Goal: Task Accomplishment & Management: Use online tool/utility

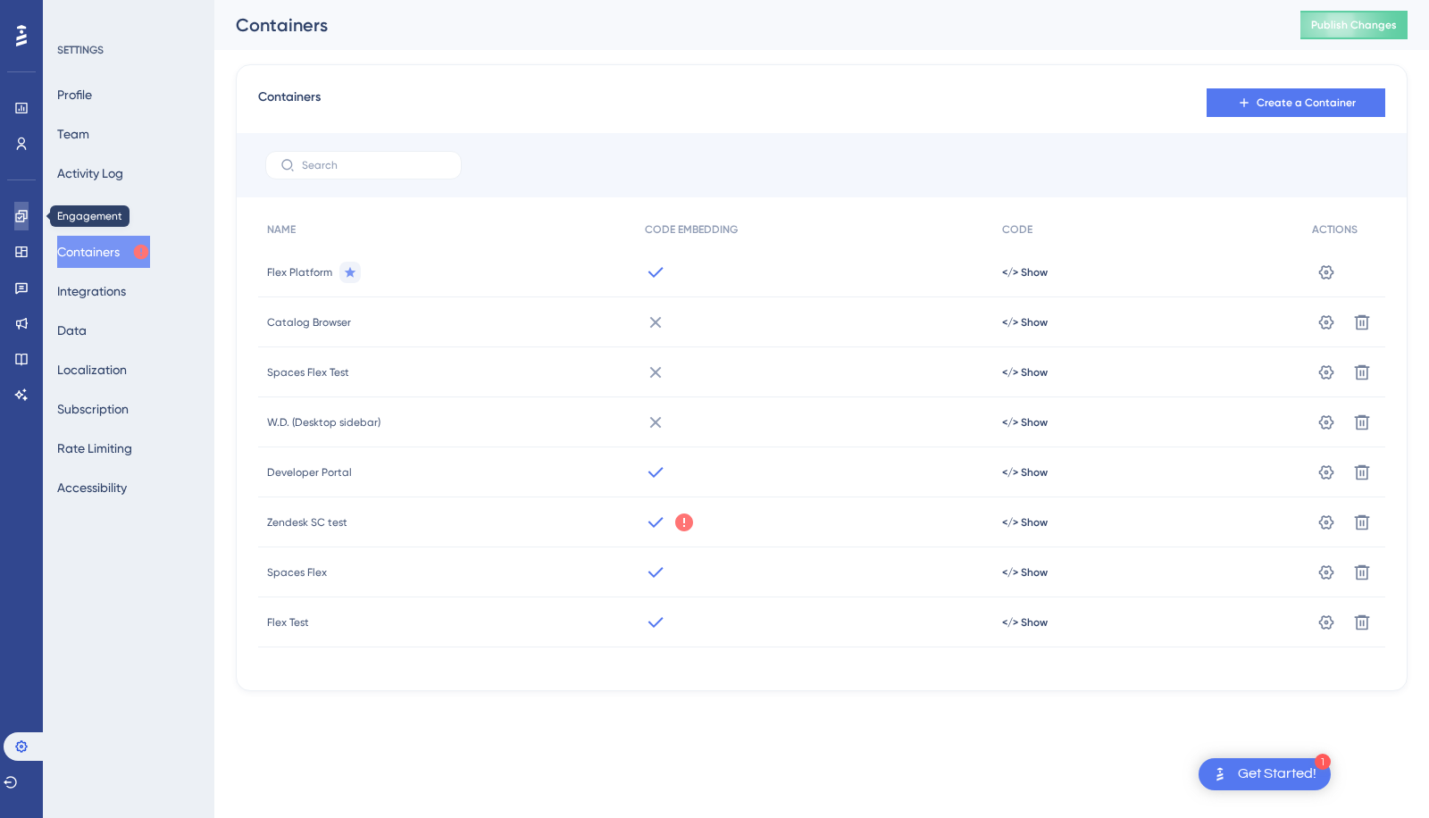
click at [19, 212] on icon at bounding box center [21, 216] width 12 height 12
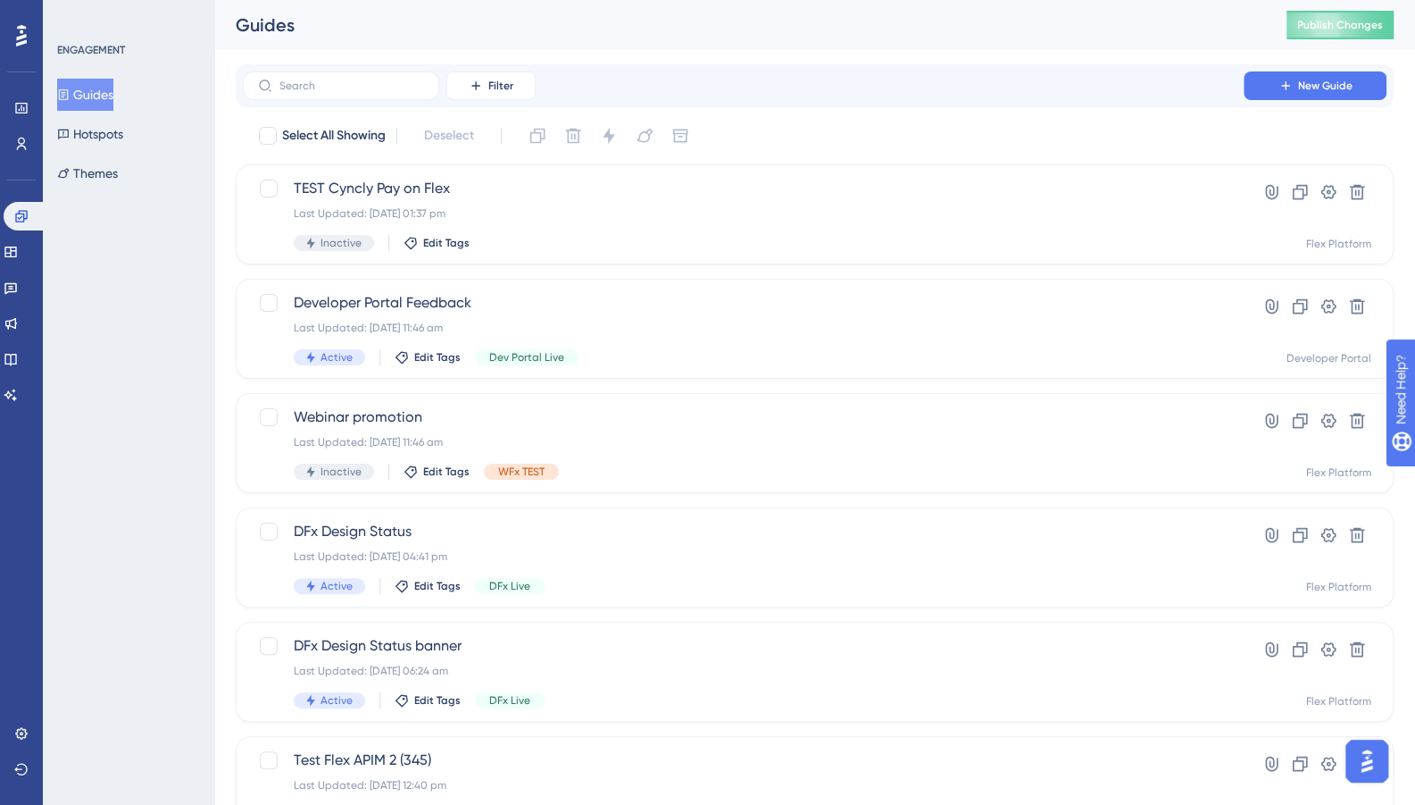
click at [475, 101] on div "Filter New Guide" at bounding box center [815, 85] width 1158 height 43
click at [498, 94] on button "Filter" at bounding box center [491, 85] width 89 height 29
click at [494, 147] on div "Tags Tags" at bounding box center [508, 137] width 73 height 36
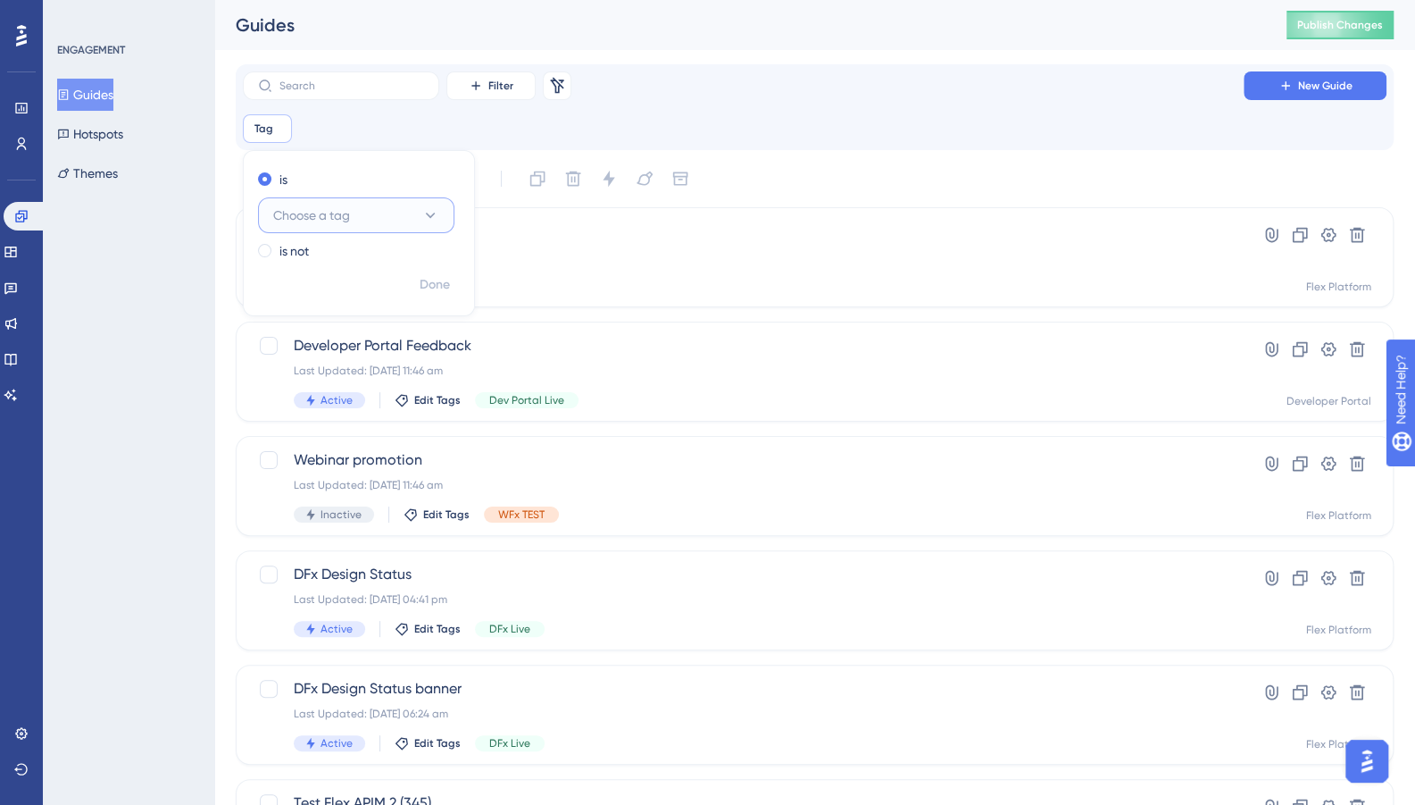
click at [410, 228] on button "Choose a tag" at bounding box center [356, 215] width 196 height 36
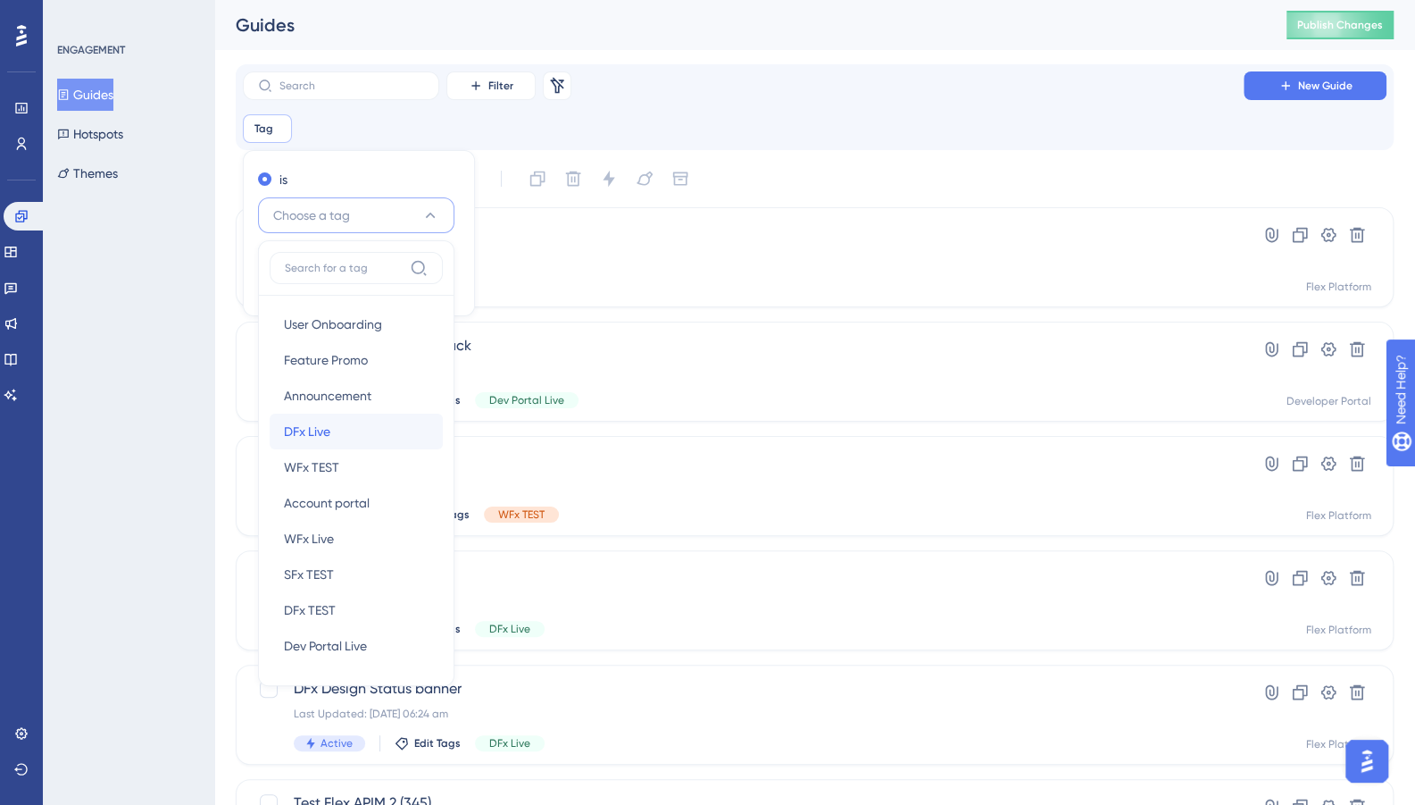
click at [321, 435] on span "DFx Live" at bounding box center [307, 431] width 46 height 21
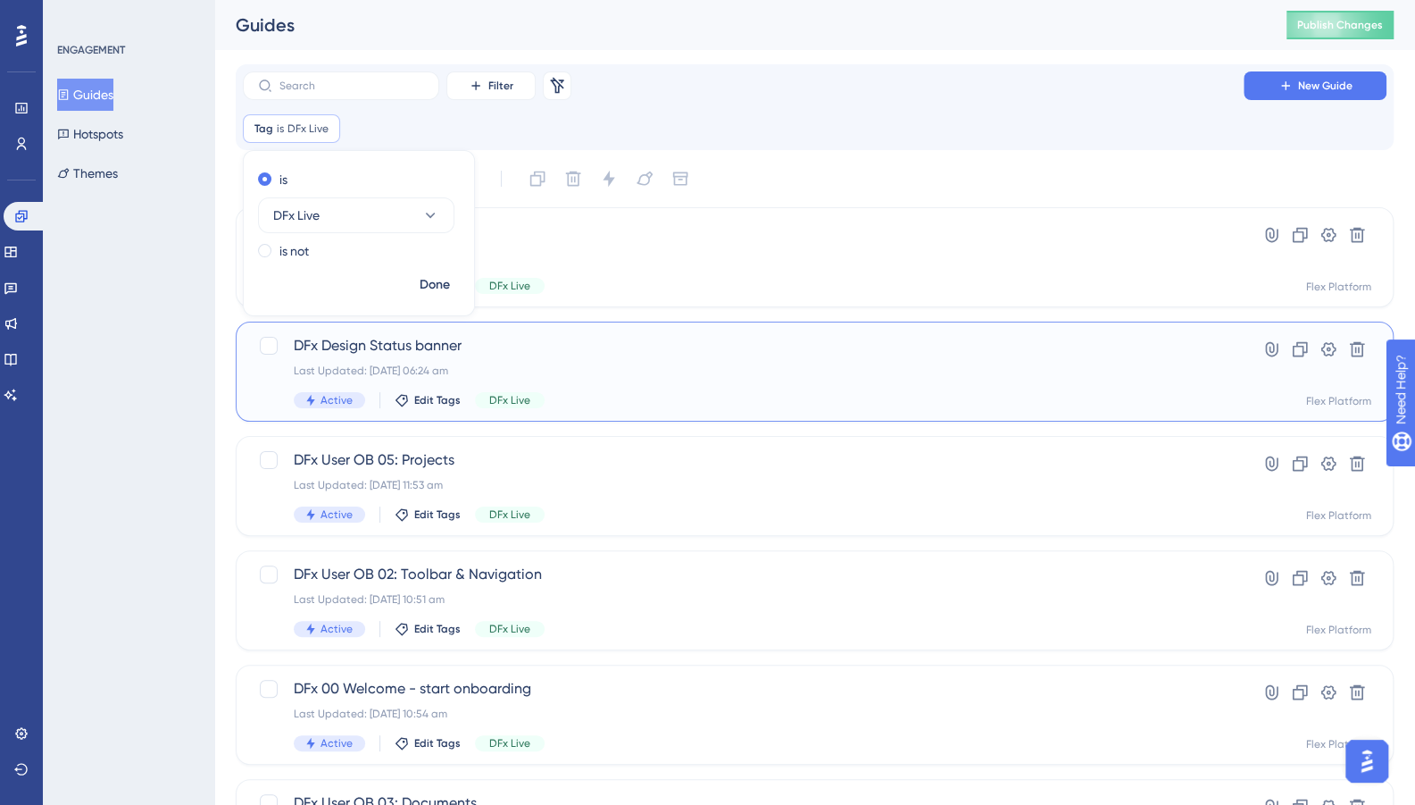
drag, startPoint x: 468, startPoint y: 347, endPoint x: 298, endPoint y: 346, distance: 169.7
click at [298, 346] on span "DFx Design Status banner" at bounding box center [743, 345] width 899 height 21
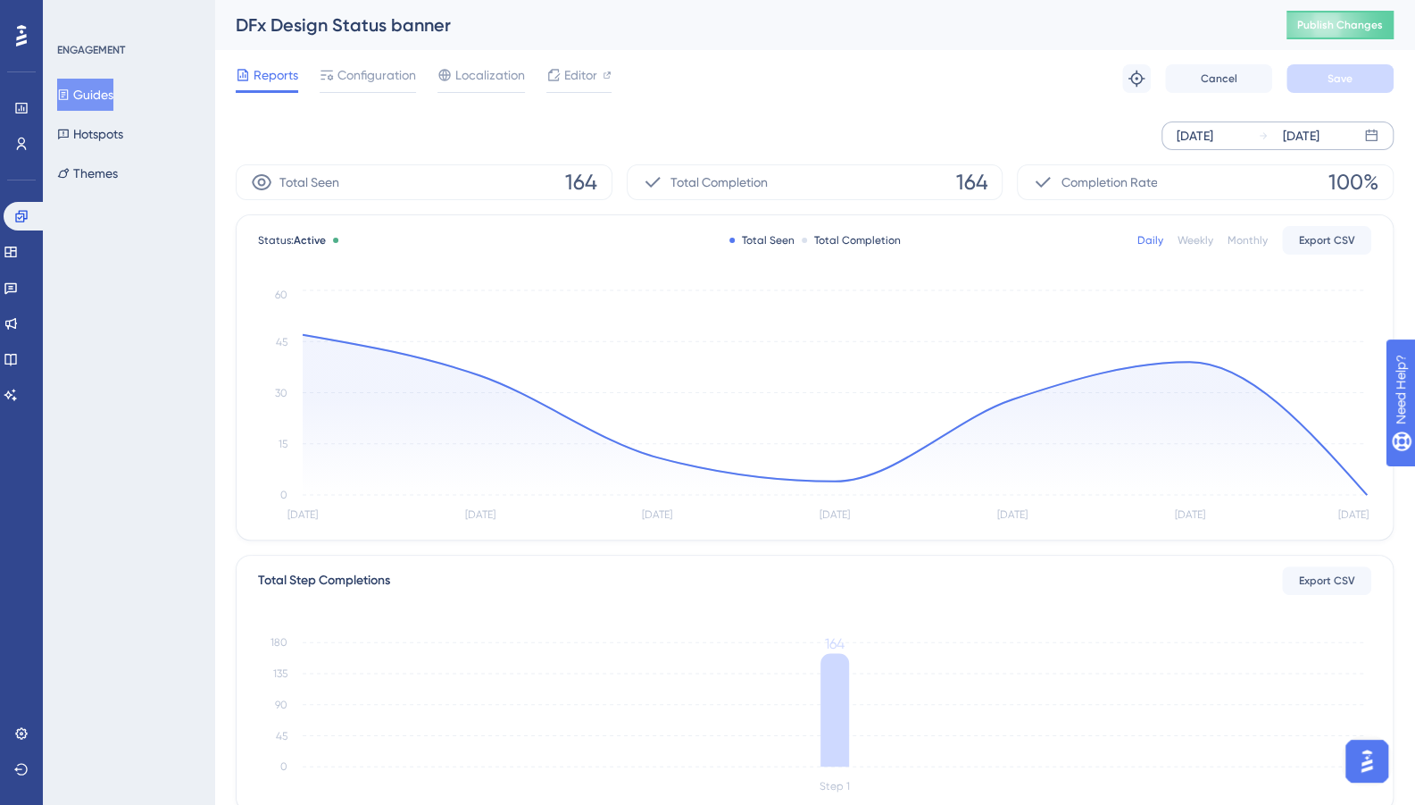
click at [1320, 133] on div "[DATE]" at bounding box center [1301, 135] width 37 height 21
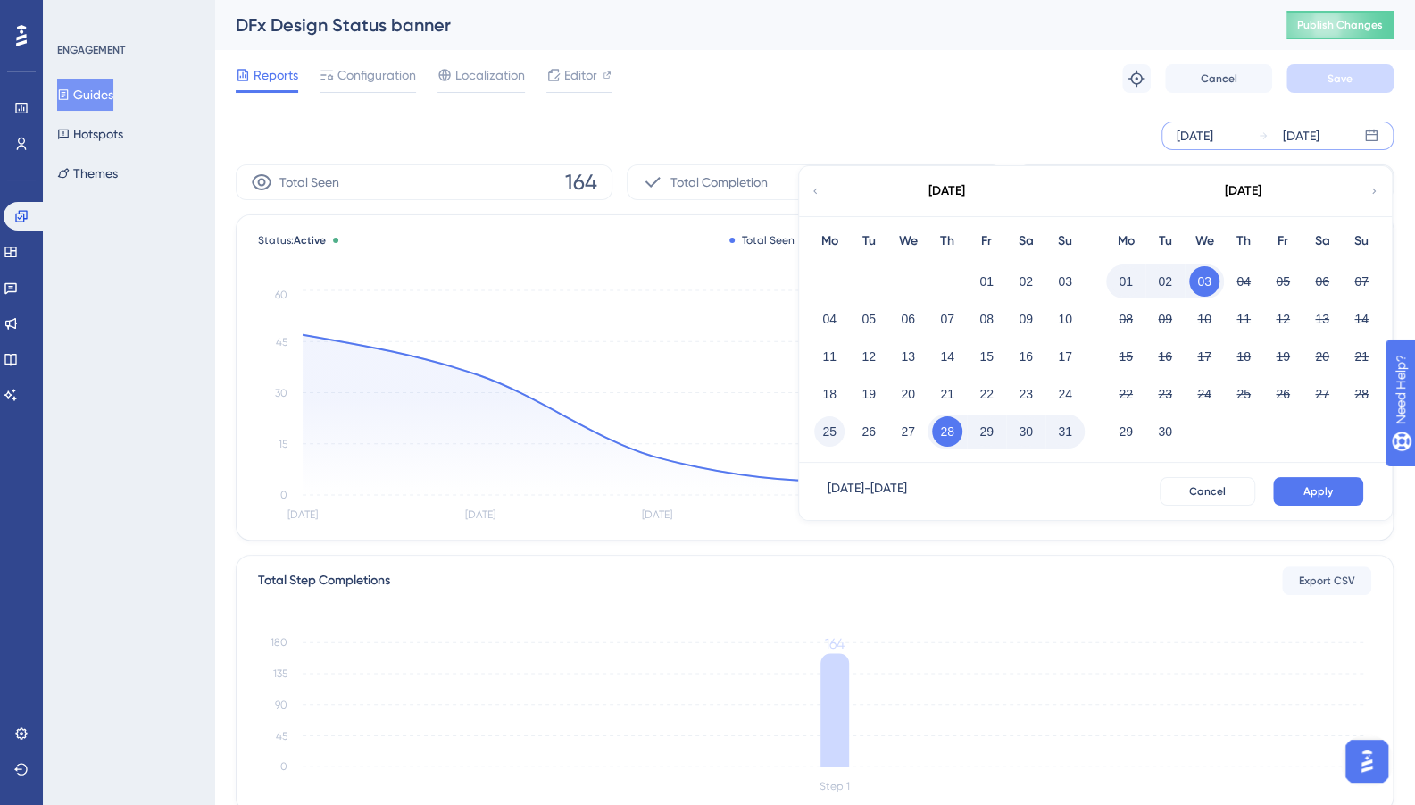
click at [822, 438] on button "25" at bounding box center [829, 431] width 30 height 30
click at [1072, 433] on button "31" at bounding box center [1065, 431] width 30 height 30
click at [1323, 493] on span "Apply" at bounding box center [1318, 491] width 29 height 14
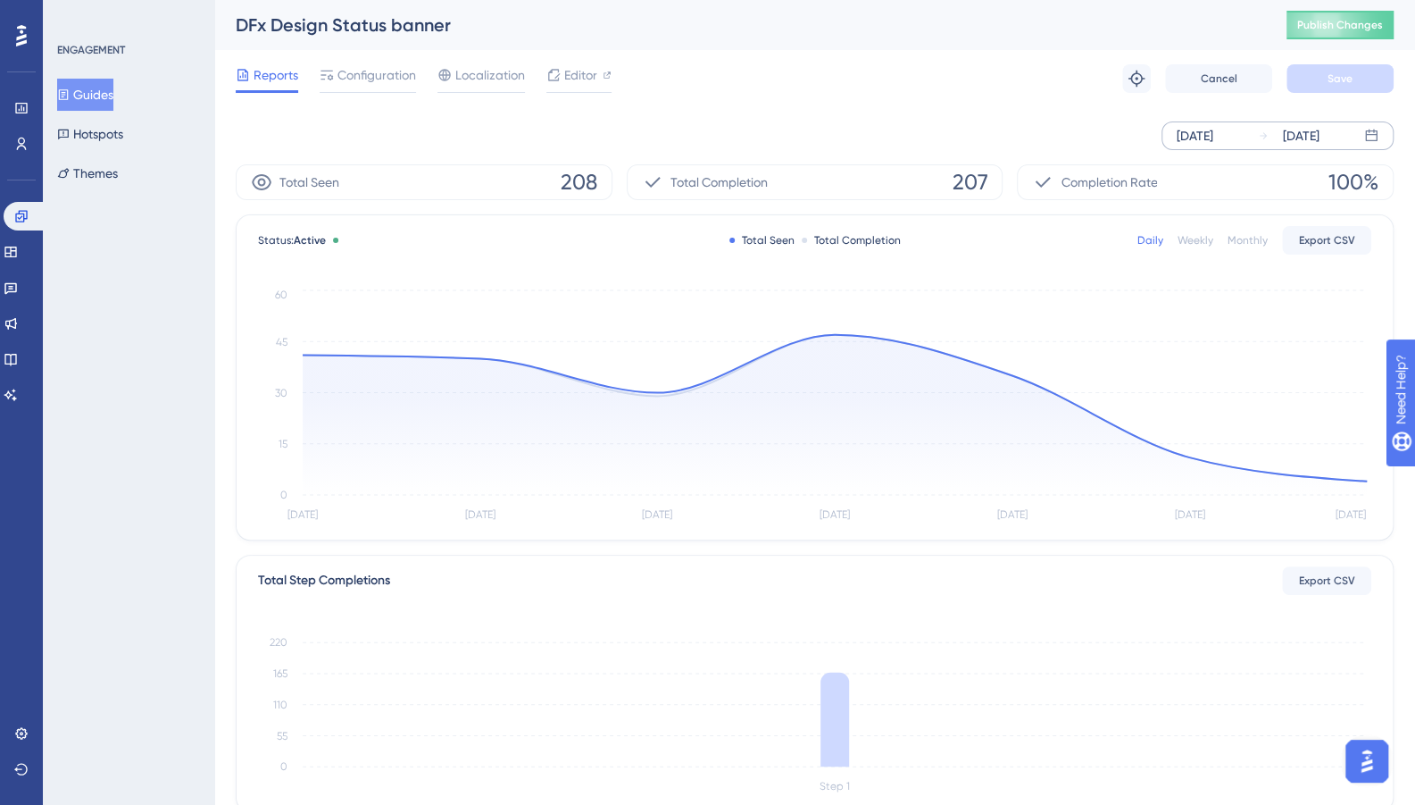
click at [1194, 246] on div "Weekly" at bounding box center [1196, 240] width 36 height 14
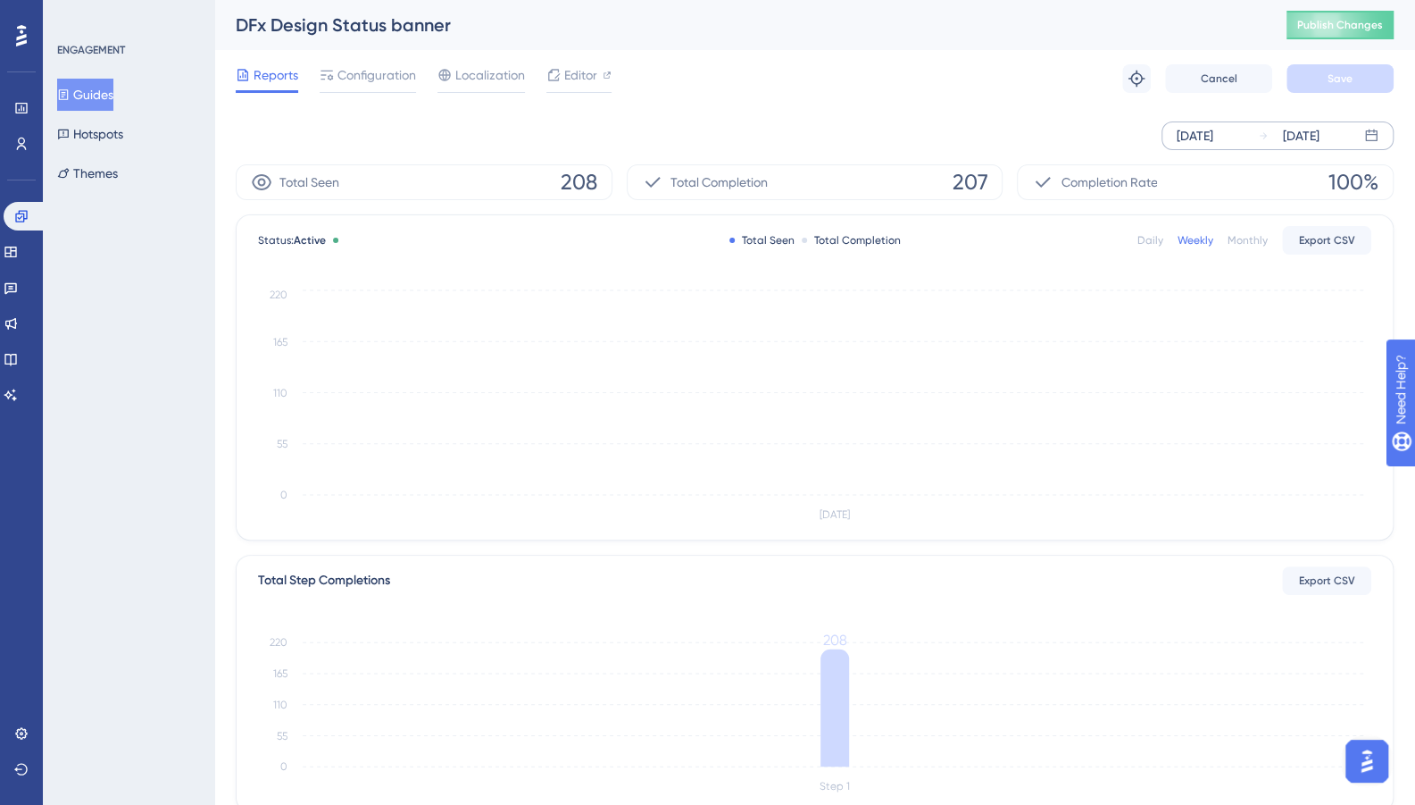
click at [961, 152] on div "[DATE] [DATE]" at bounding box center [815, 135] width 1158 height 57
click at [1369, 153] on div "[DATE] [DATE]" at bounding box center [815, 135] width 1158 height 57
click at [1372, 137] on icon at bounding box center [1372, 136] width 14 height 14
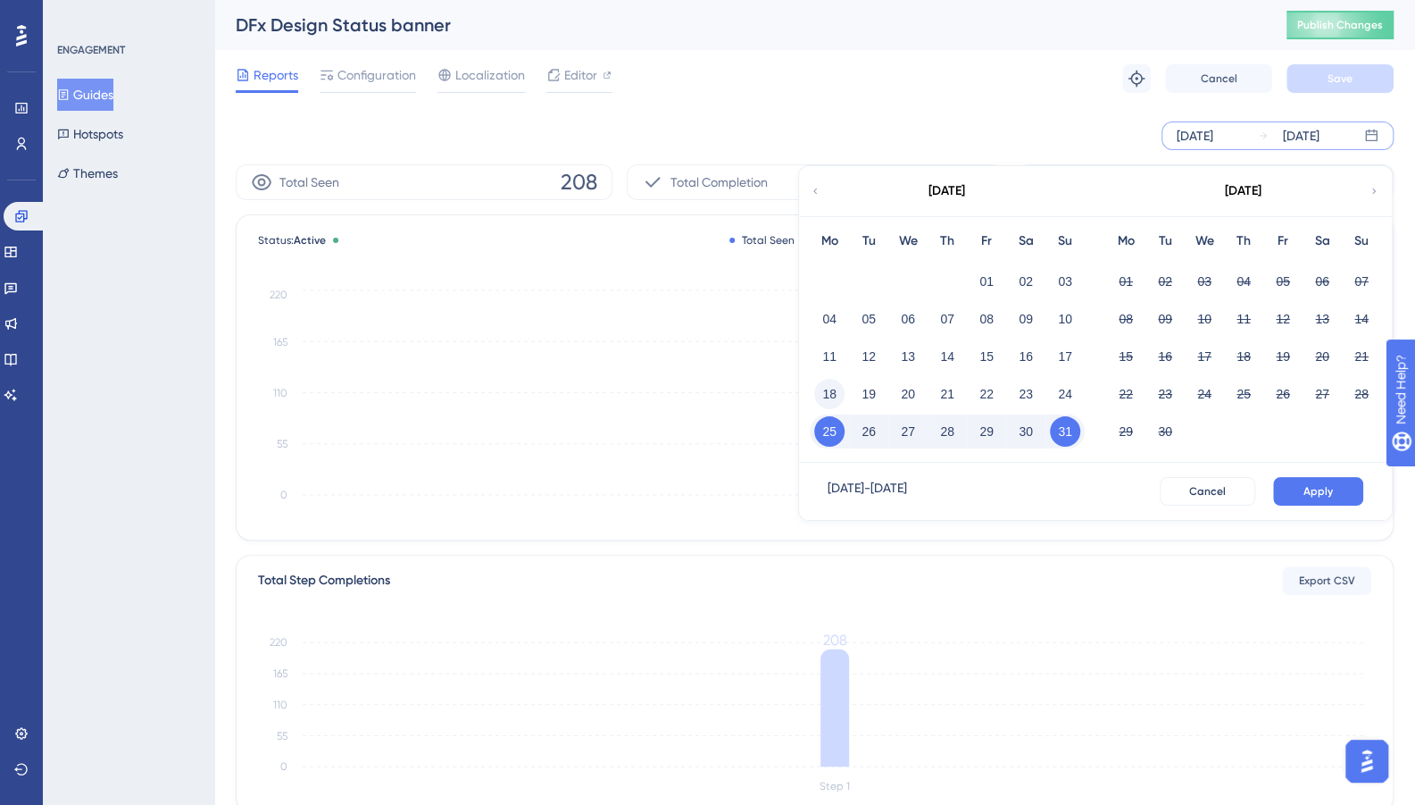
click at [820, 397] on button "18" at bounding box center [829, 394] width 30 height 30
click at [1076, 392] on button "24" at bounding box center [1065, 394] width 30 height 30
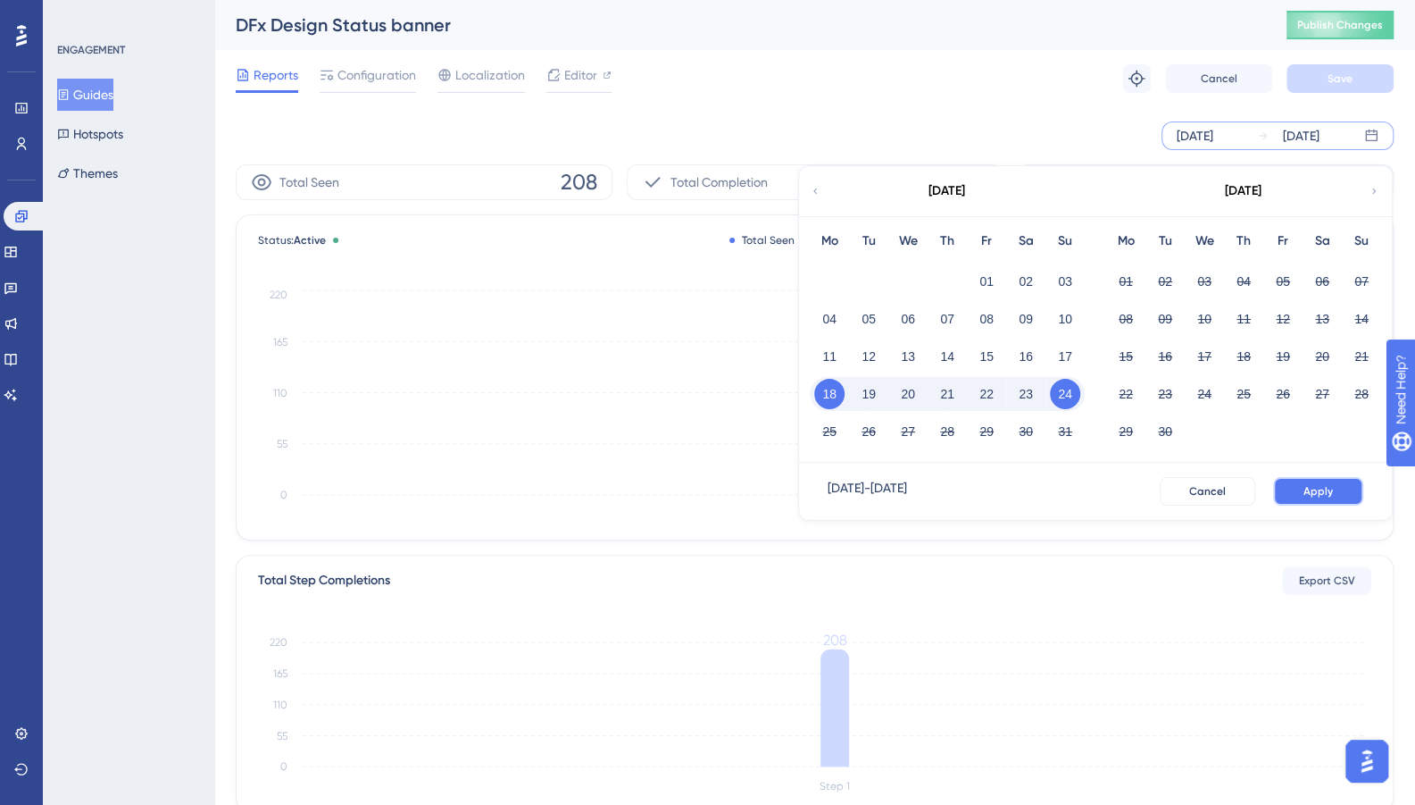
click at [1337, 493] on button "Apply" at bounding box center [1318, 491] width 90 height 29
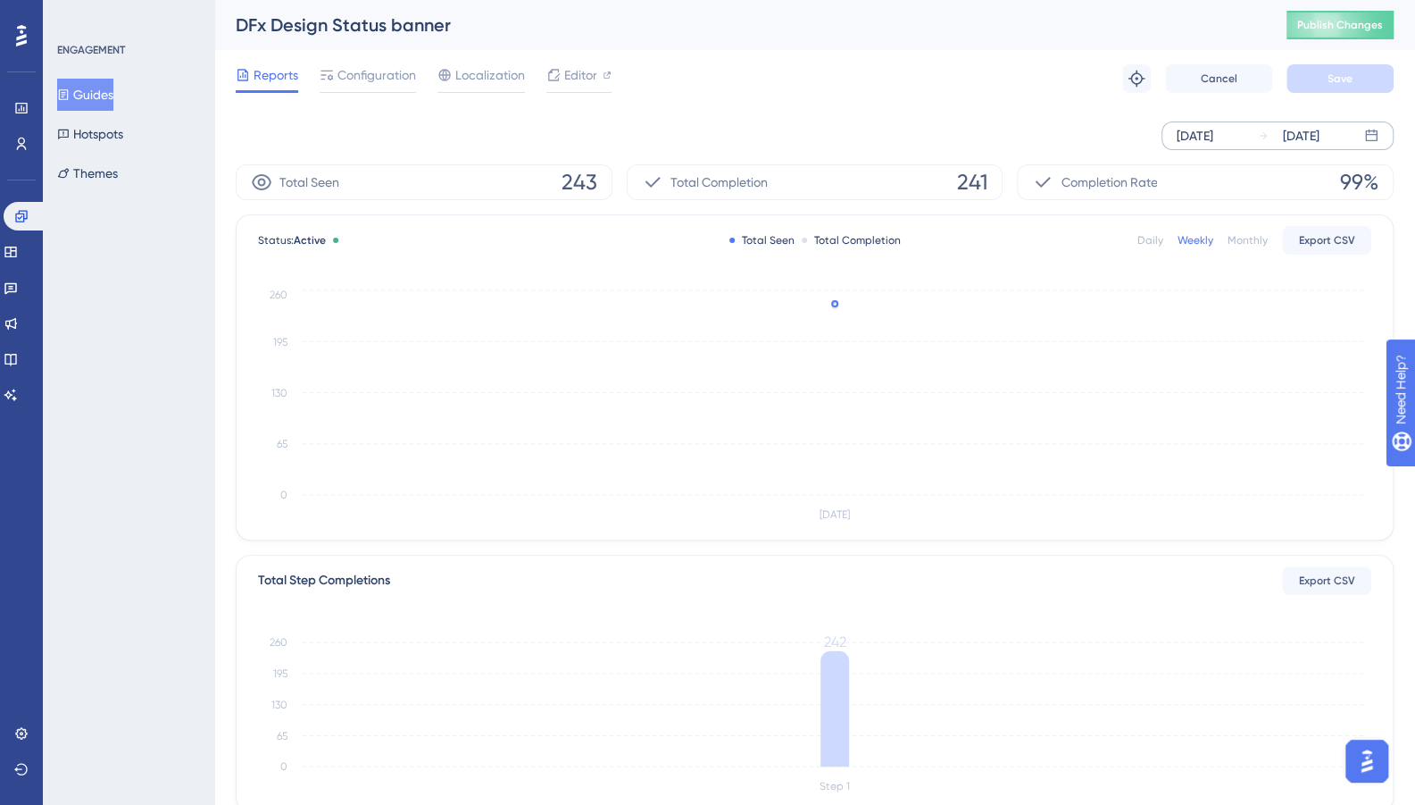
click at [1357, 129] on div "[DATE] [DATE]" at bounding box center [1278, 135] width 232 height 29
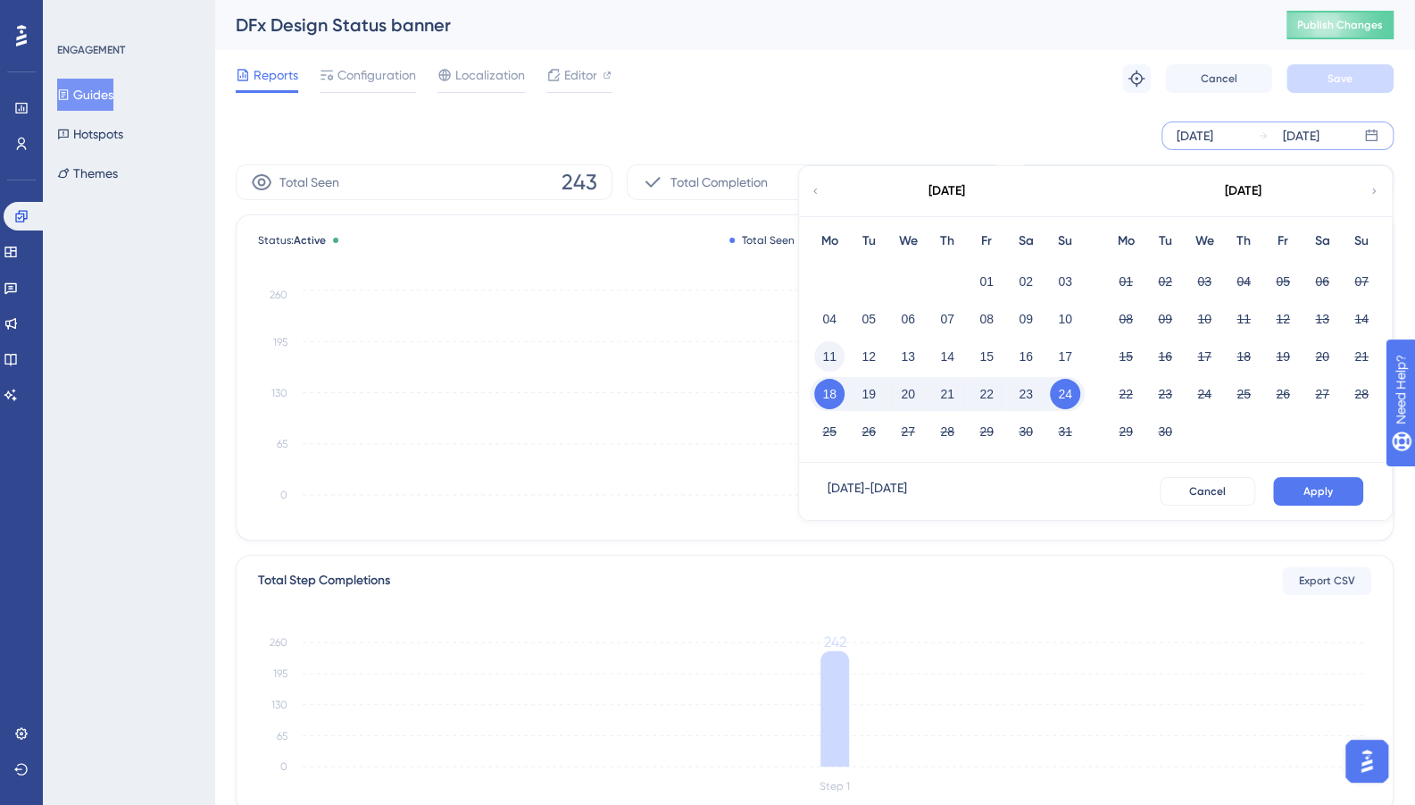
click at [833, 348] on button "11" at bounding box center [829, 356] width 30 height 30
click at [1072, 358] on button "17" at bounding box center [1065, 356] width 30 height 30
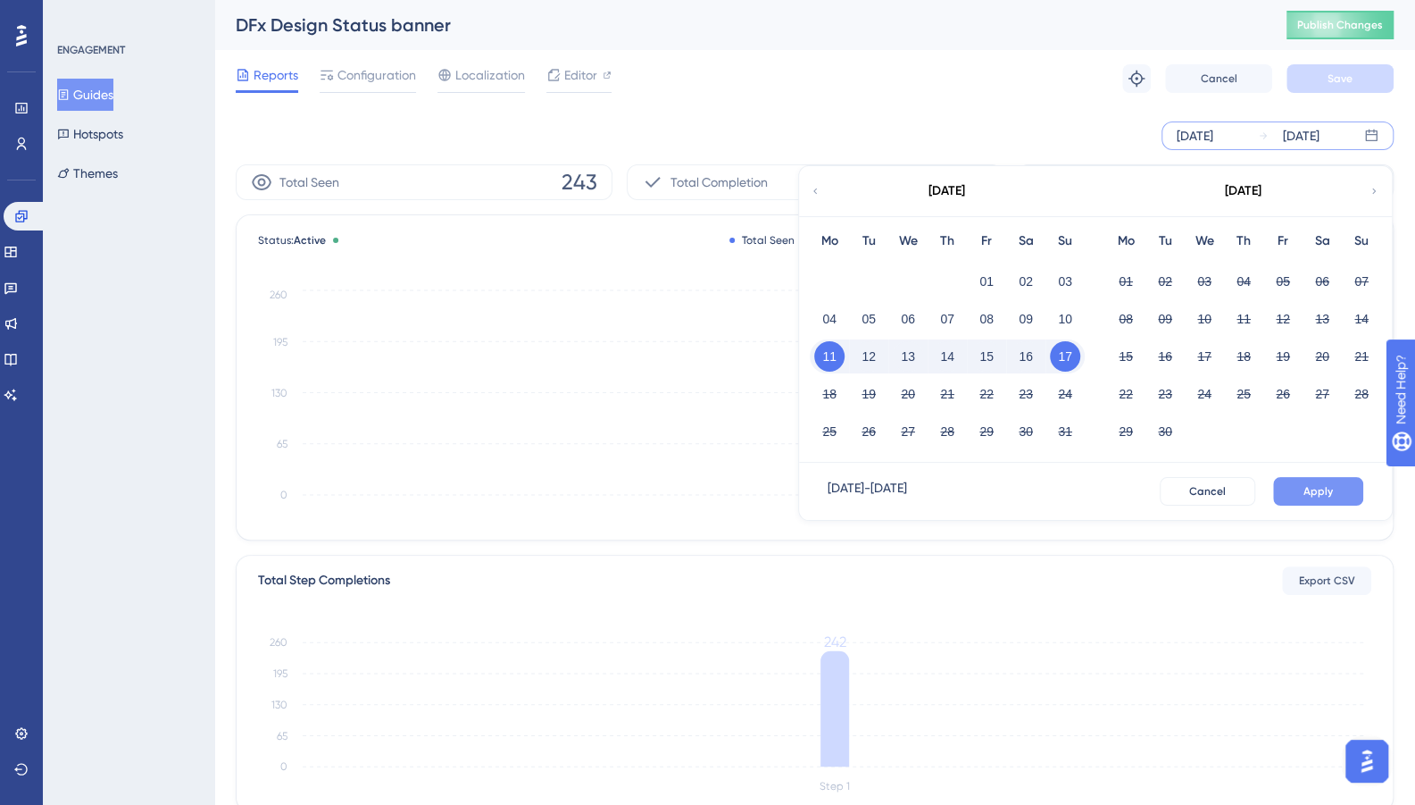
click at [1350, 488] on button "Apply" at bounding box center [1318, 491] width 90 height 29
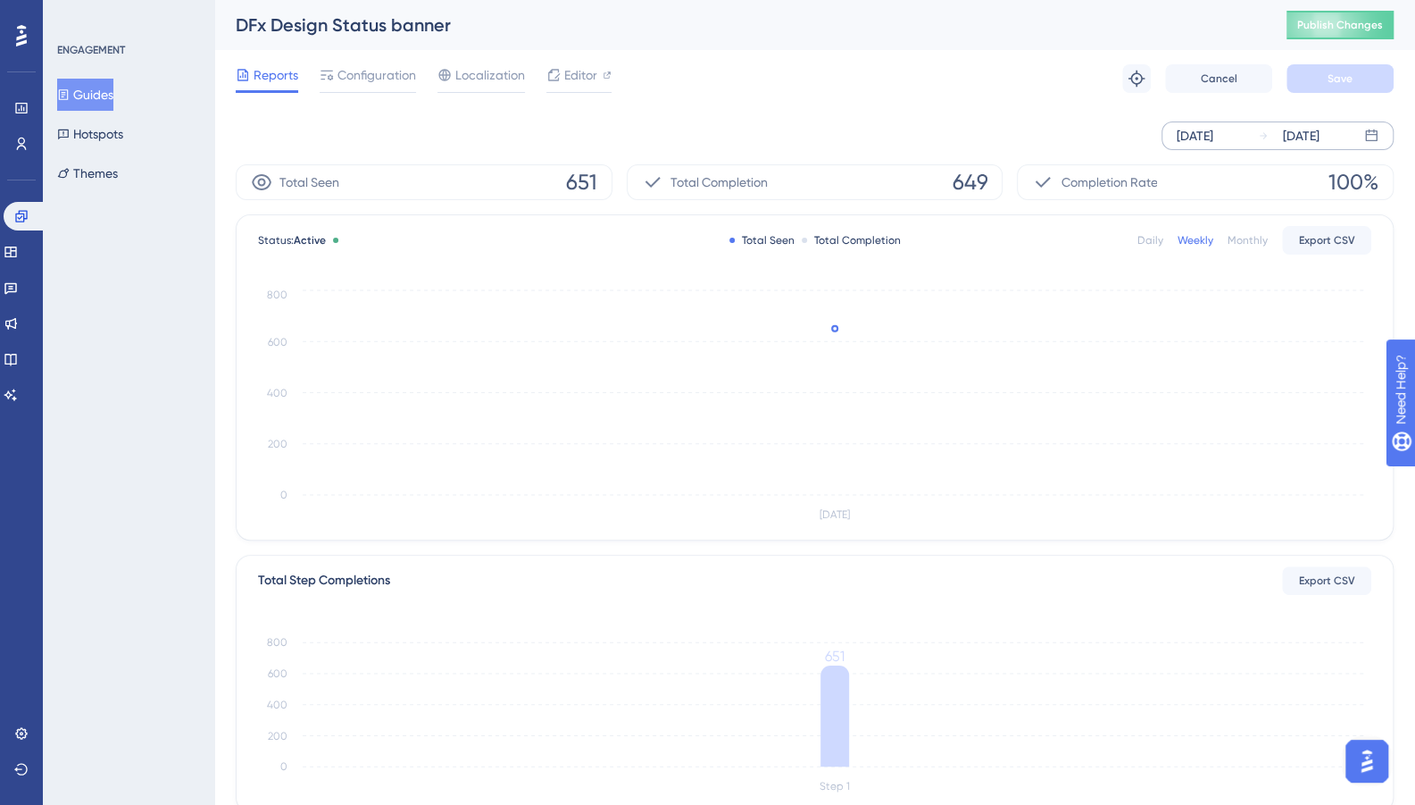
click at [91, 96] on button "Guides" at bounding box center [85, 95] width 56 height 32
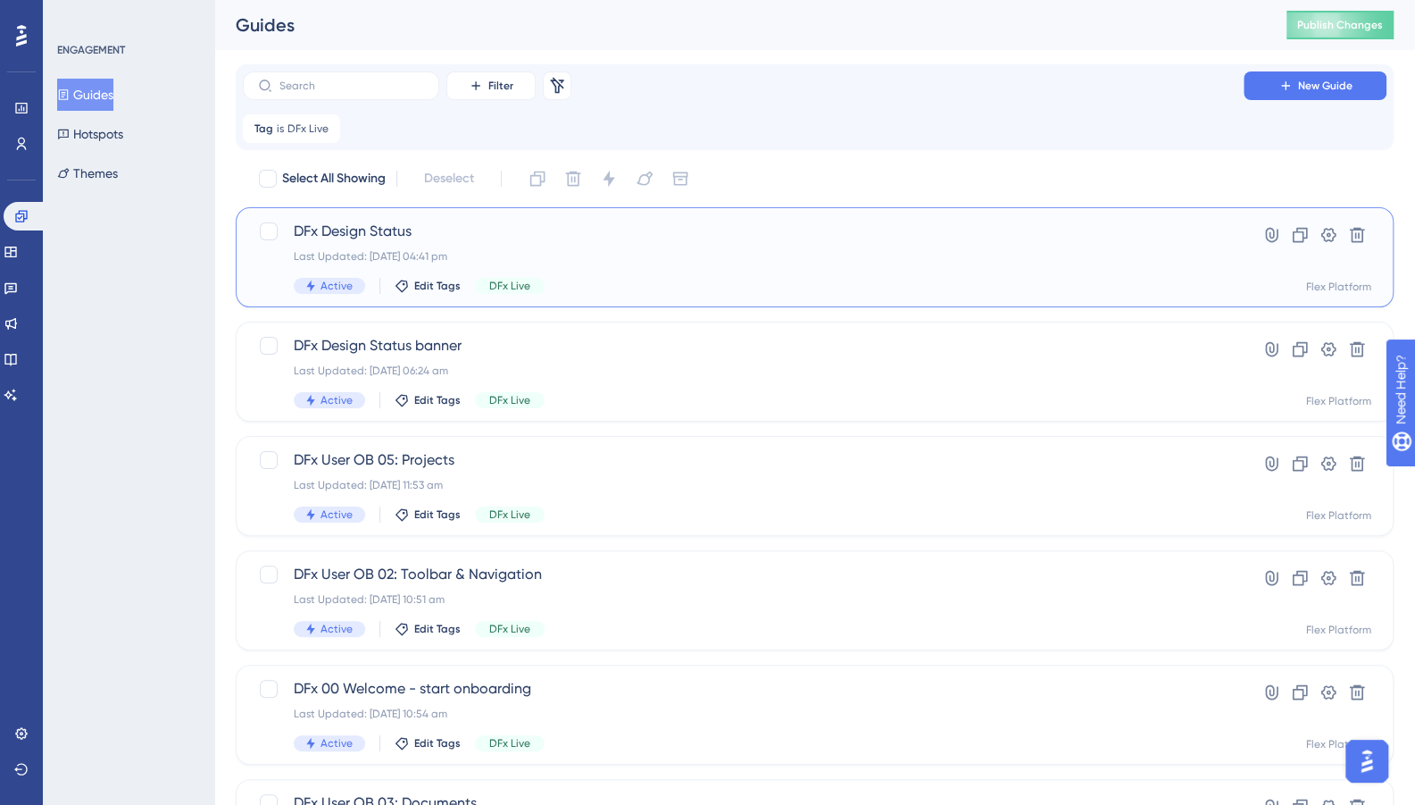
click at [352, 287] on div "Active" at bounding box center [329, 286] width 71 height 16
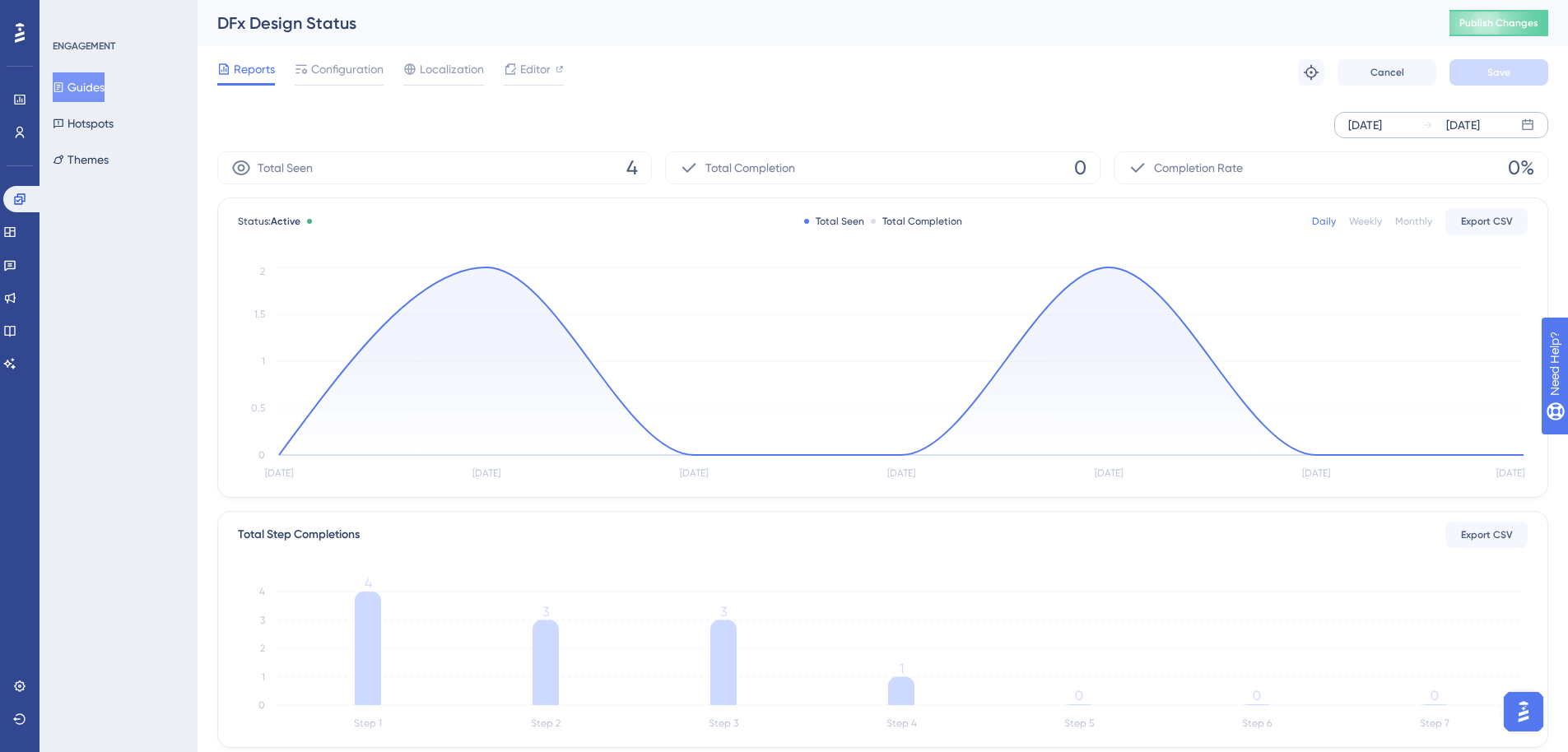
click at [1316, 125] on icon at bounding box center [1527, 125] width 13 height 13
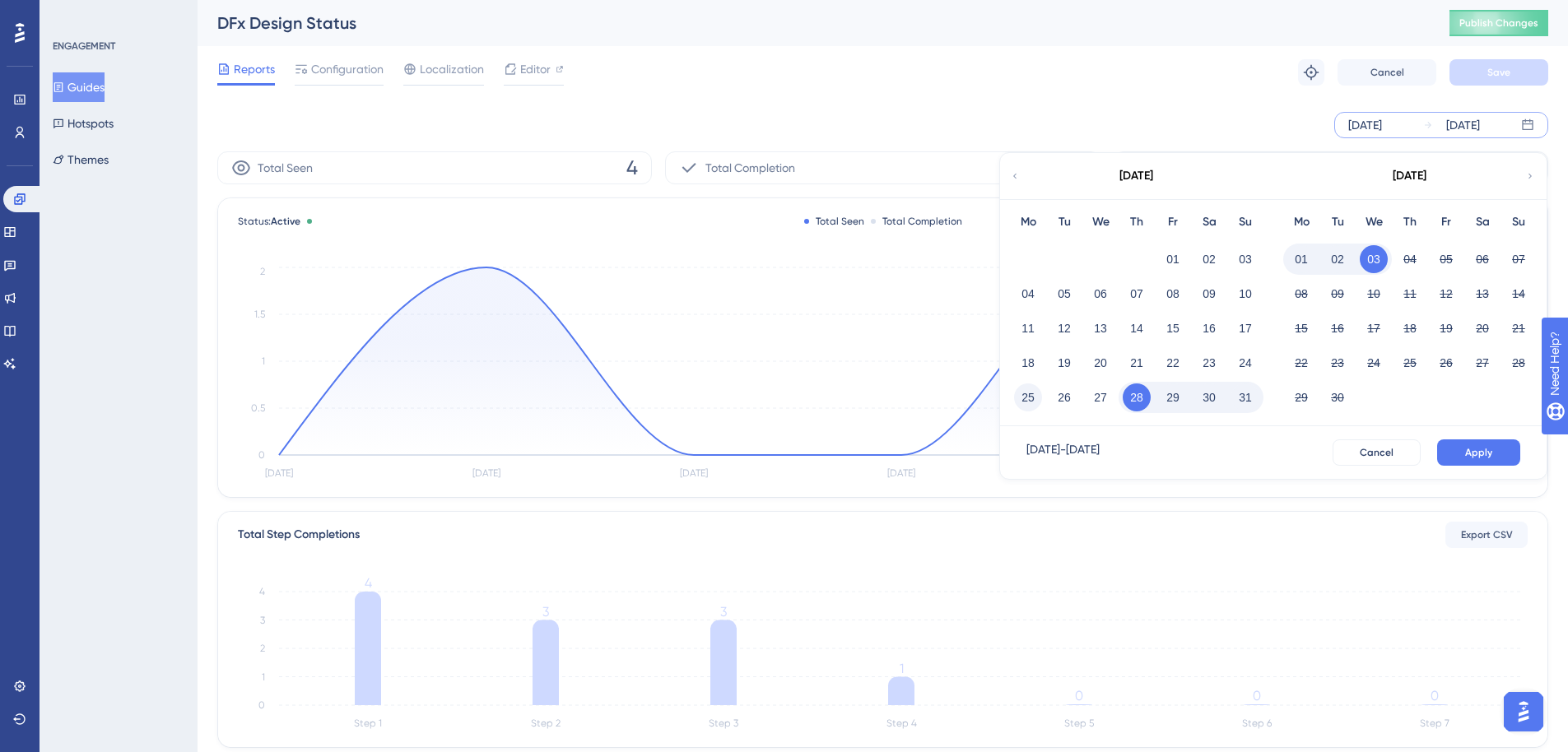
click at [1031, 398] on button "25" at bounding box center [1028, 397] width 28 height 28
click at [1246, 399] on button "31" at bounding box center [1245, 397] width 28 height 28
click at [1316, 455] on span "Apply" at bounding box center [1479, 452] width 27 height 13
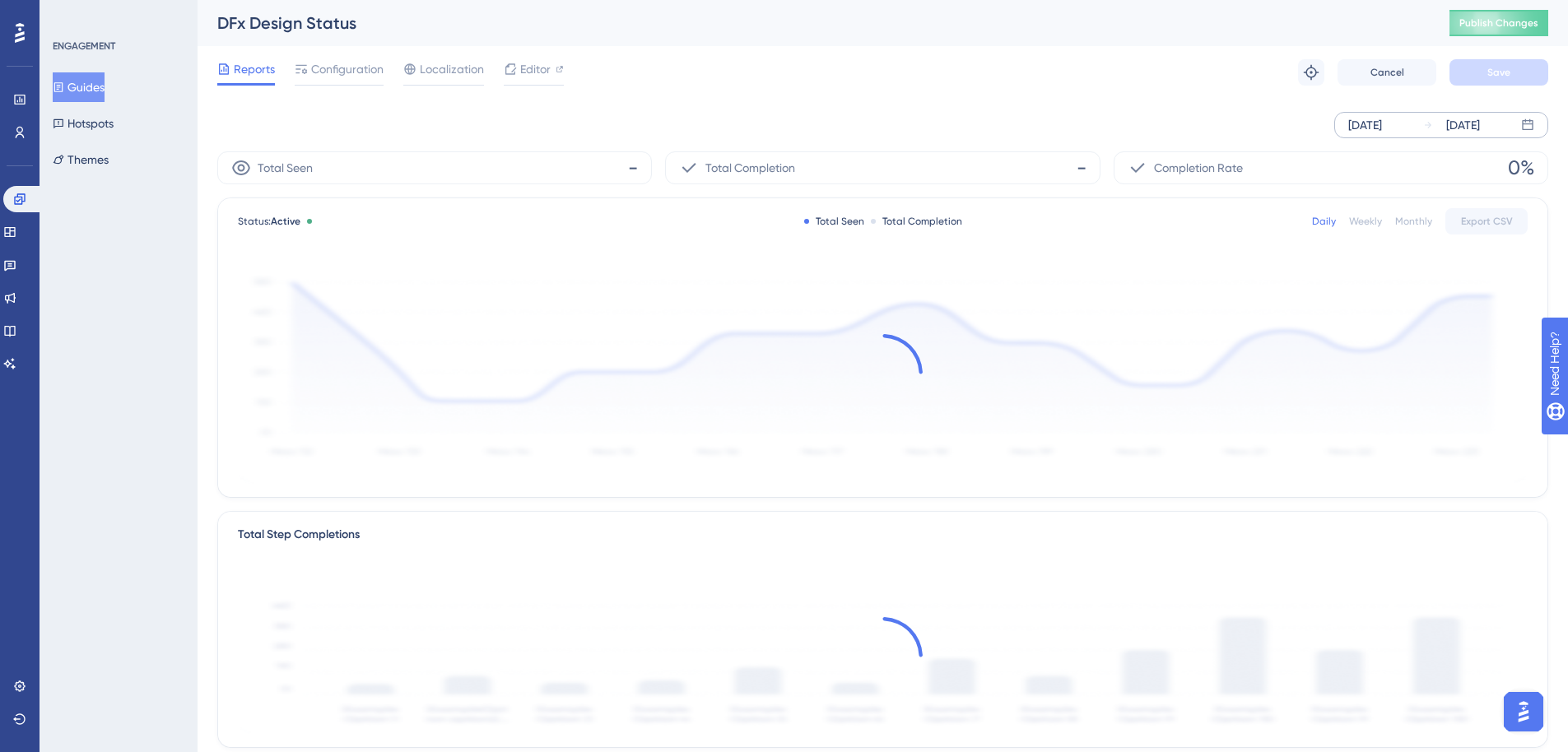
click at [1316, 219] on div "Weekly" at bounding box center [1366, 221] width 33 height 13
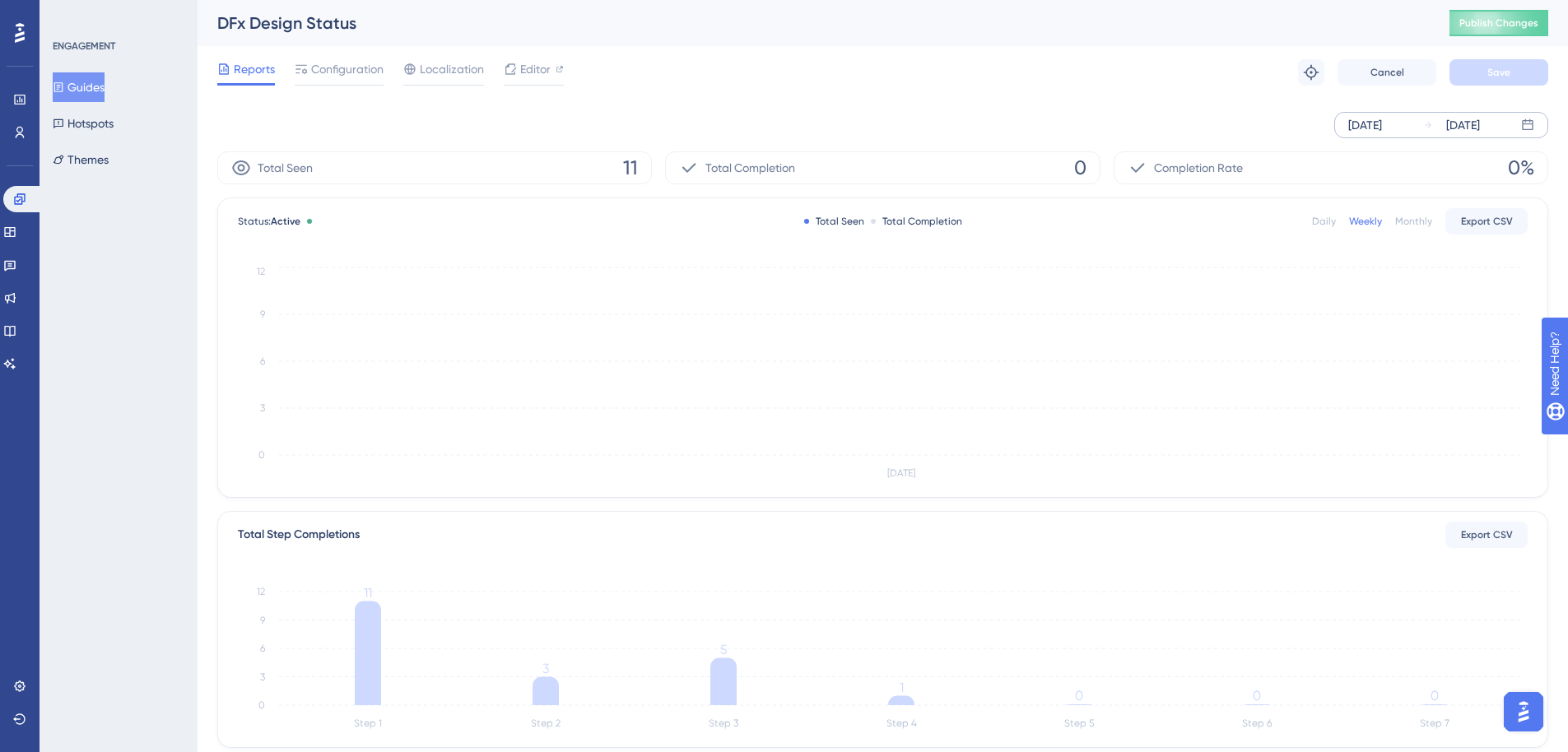
click at [1316, 127] on icon at bounding box center [1527, 125] width 13 height 13
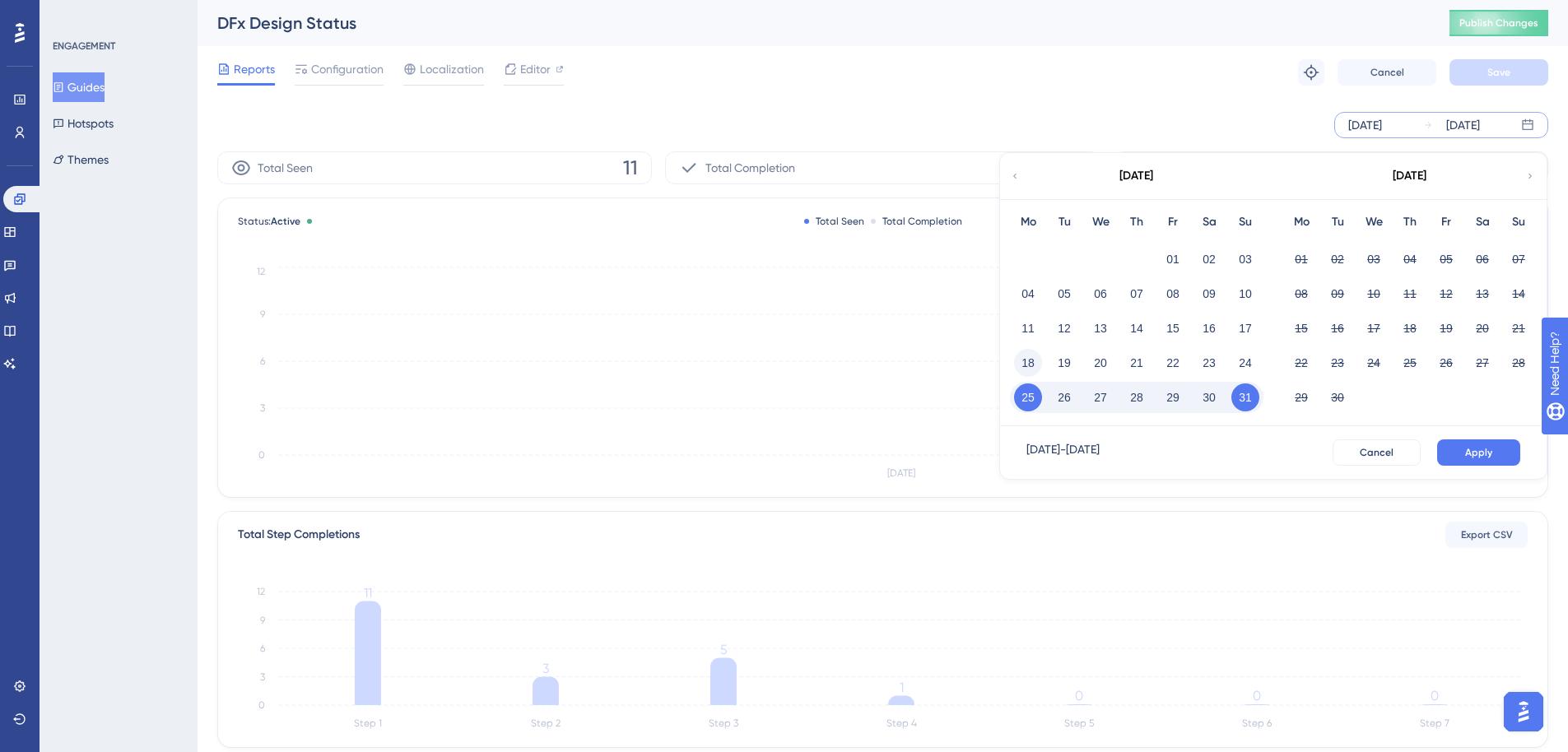
click at [1035, 359] on button "18" at bounding box center [1028, 363] width 28 height 28
click at [1244, 362] on button "24" at bounding box center [1245, 363] width 28 height 28
click at [1316, 451] on span "Apply" at bounding box center [1479, 452] width 27 height 13
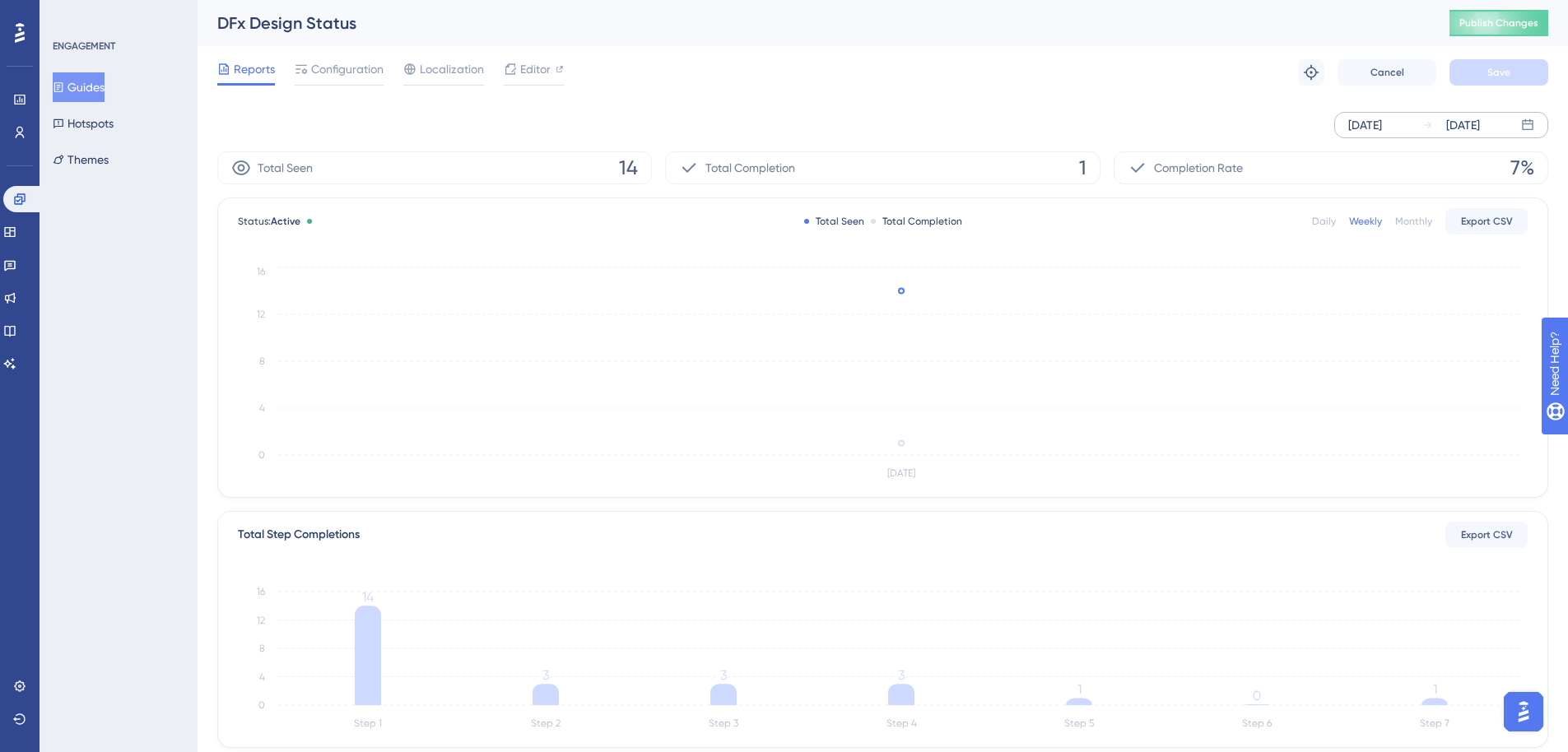
click at [1316, 123] on icon at bounding box center [1527, 125] width 13 height 13
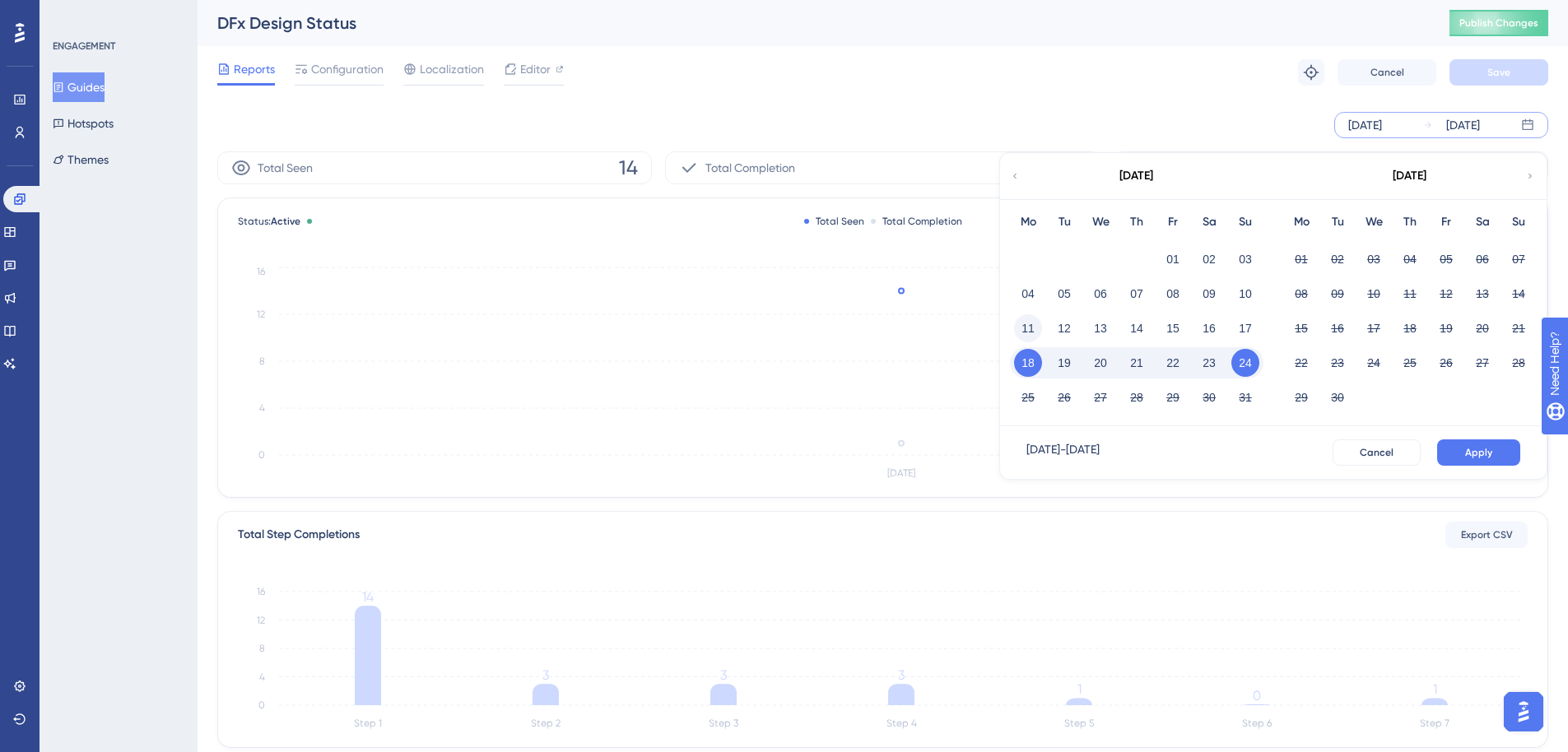
click at [1035, 331] on button "11" at bounding box center [1028, 328] width 28 height 28
click at [1252, 326] on button "17" at bounding box center [1245, 328] width 28 height 28
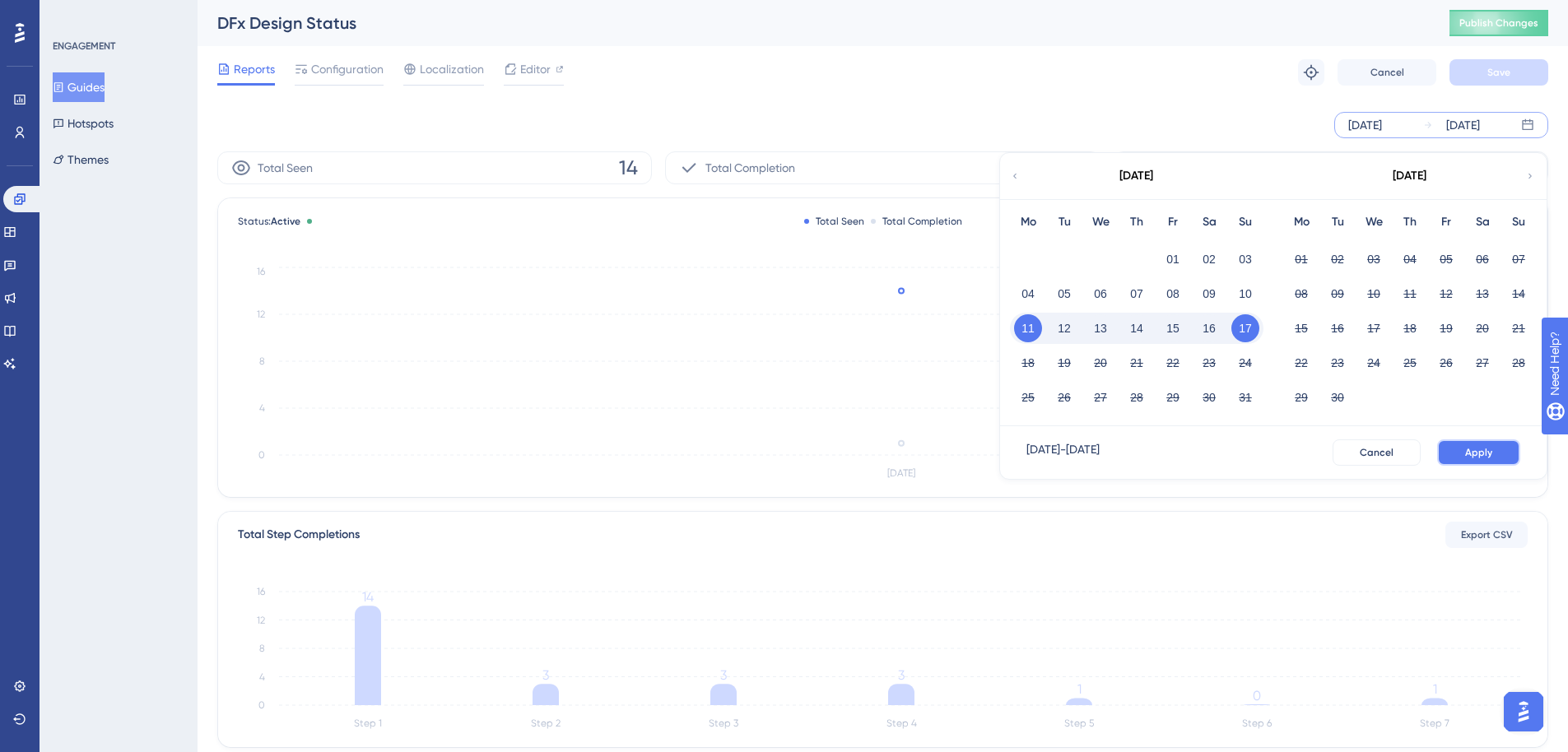
click at [1316, 454] on button "Apply" at bounding box center [1479, 452] width 83 height 27
